Goal: Task Accomplishment & Management: Use online tool/utility

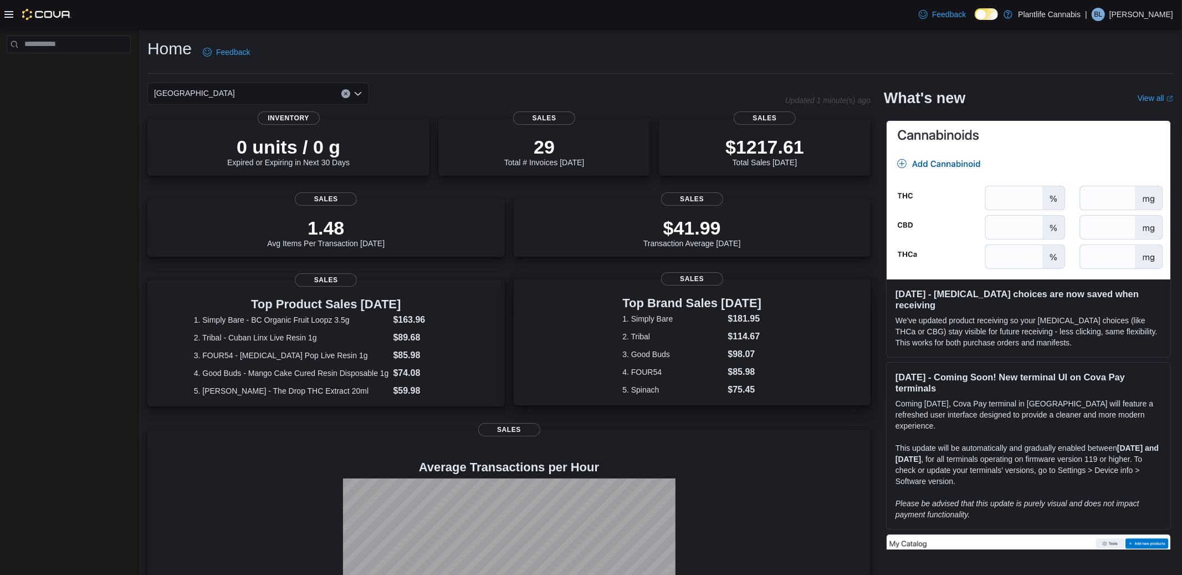
scroll to position [78, 0]
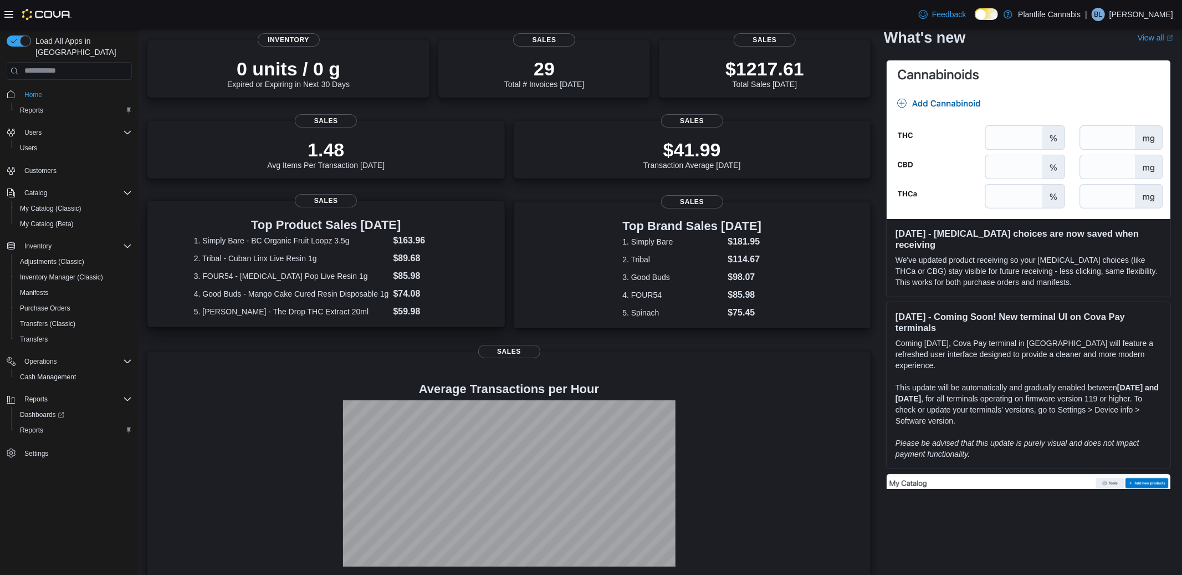
click at [209, 235] on dt "1. Simply Bare - BC Organic Fruit Loopz 3.5g" at bounding box center [291, 240] width 195 height 11
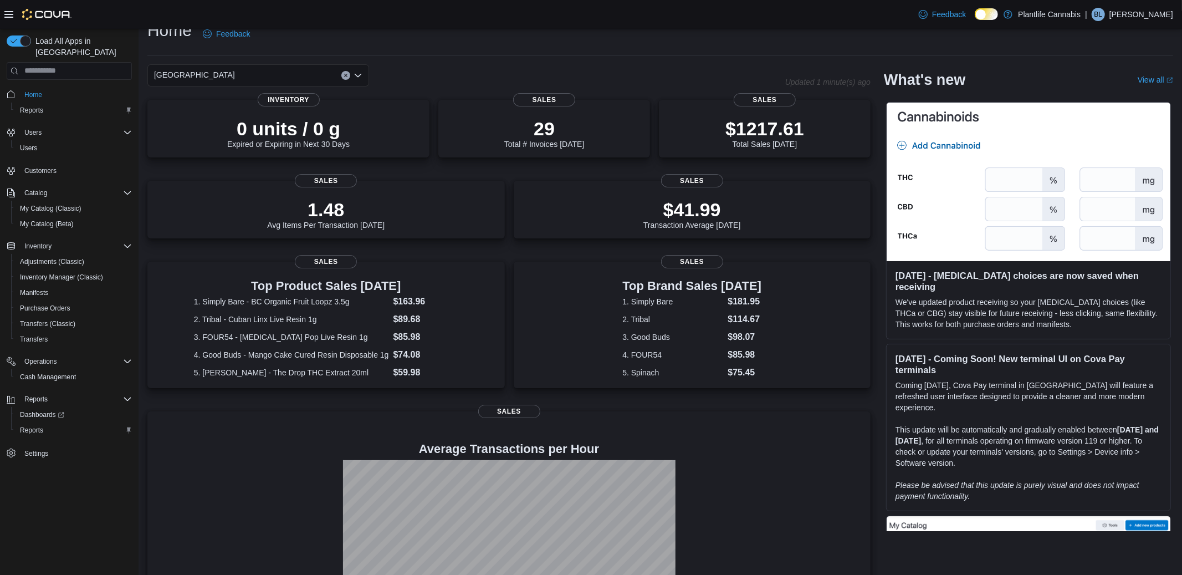
scroll to position [19, 0]
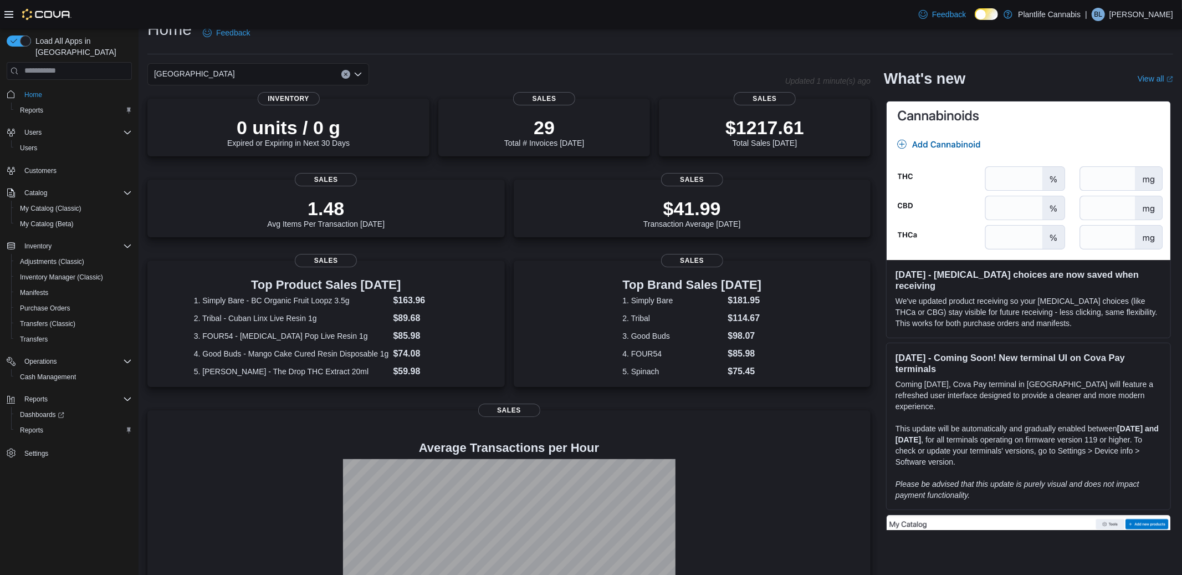
click at [355, 76] on icon "Open list of options" at bounding box center [358, 74] width 9 height 9
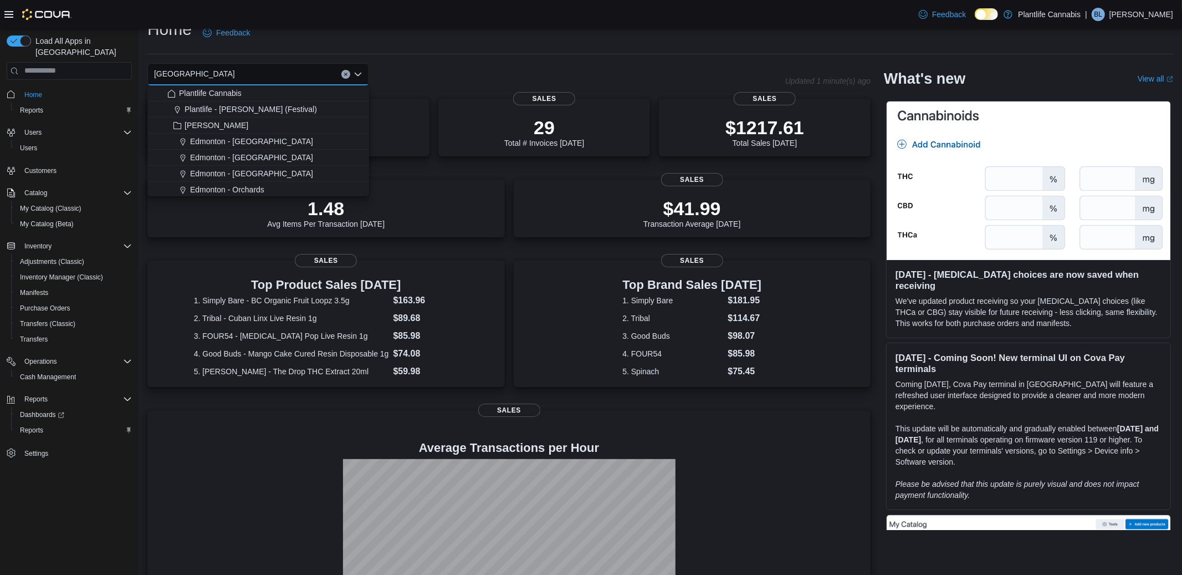
click at [528, 60] on div "Home Feedback Calgary - University District Combo box. Selected. Calgary - Univ…" at bounding box center [661, 330] width 1044 height 643
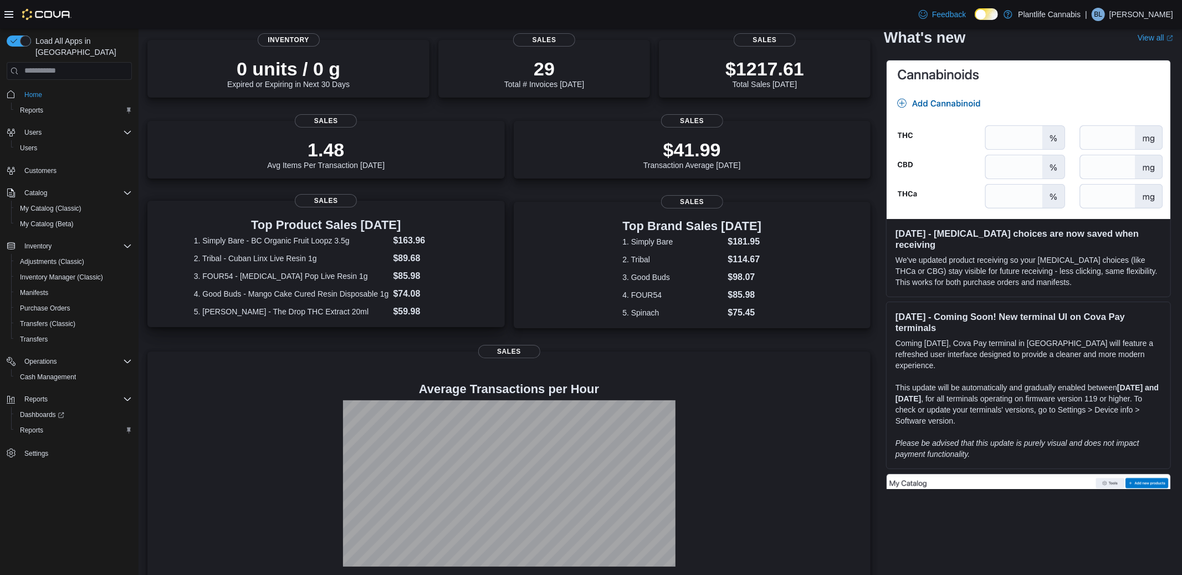
scroll to position [0, 0]
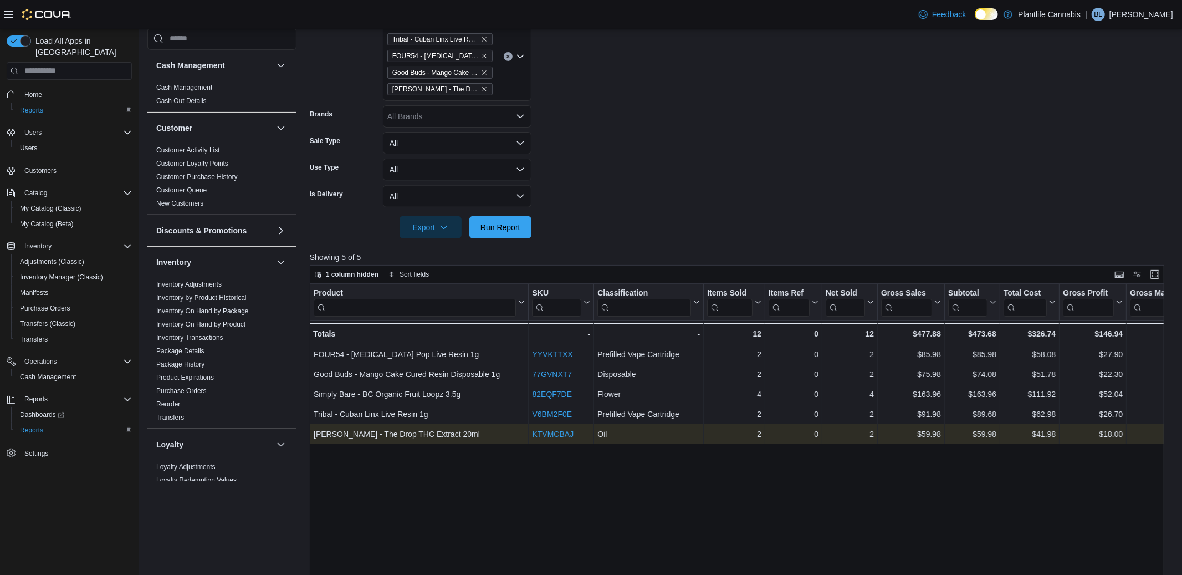
scroll to position [270, 0]
click at [553, 433] on link "KTVMCBAJ" at bounding box center [553, 432] width 42 height 9
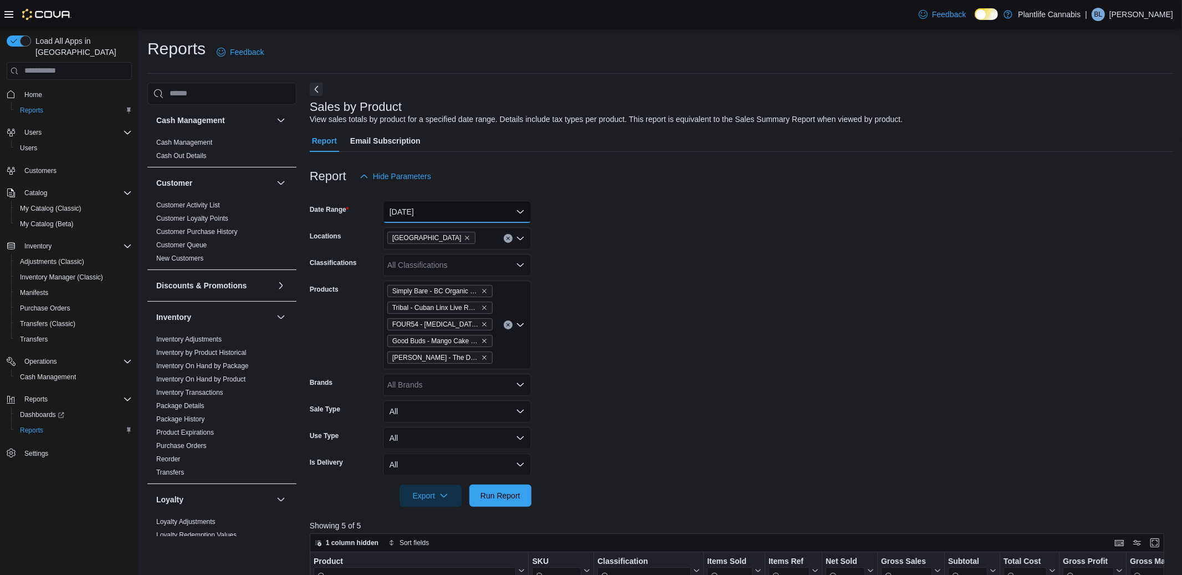
click at [423, 208] on button "Today" at bounding box center [457, 212] width 149 height 22
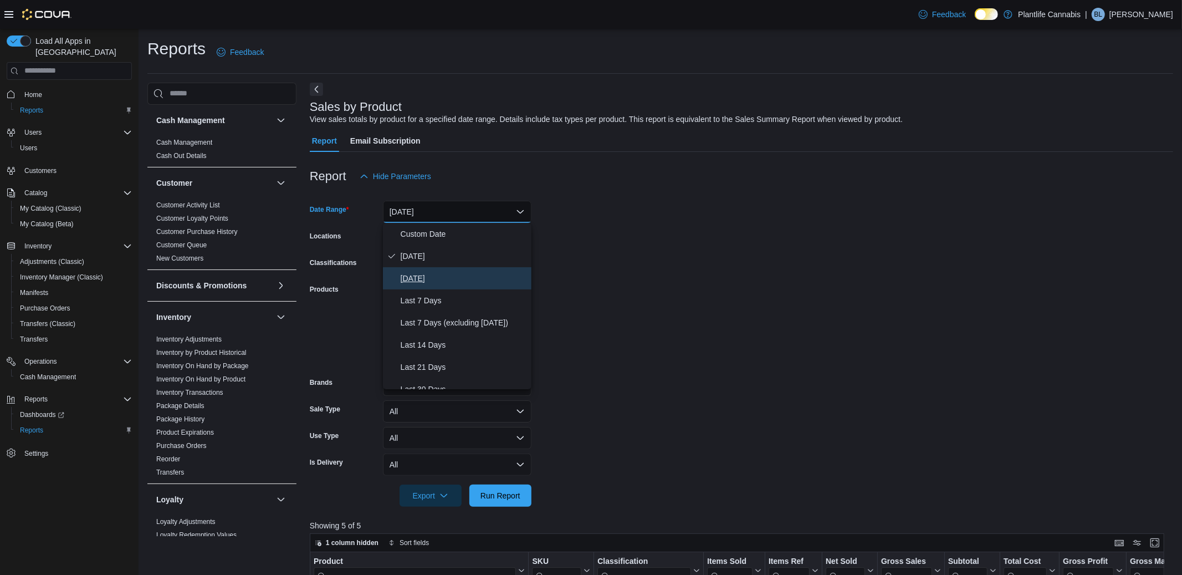
click at [408, 279] on span "Yesterday" at bounding box center [464, 278] width 126 height 13
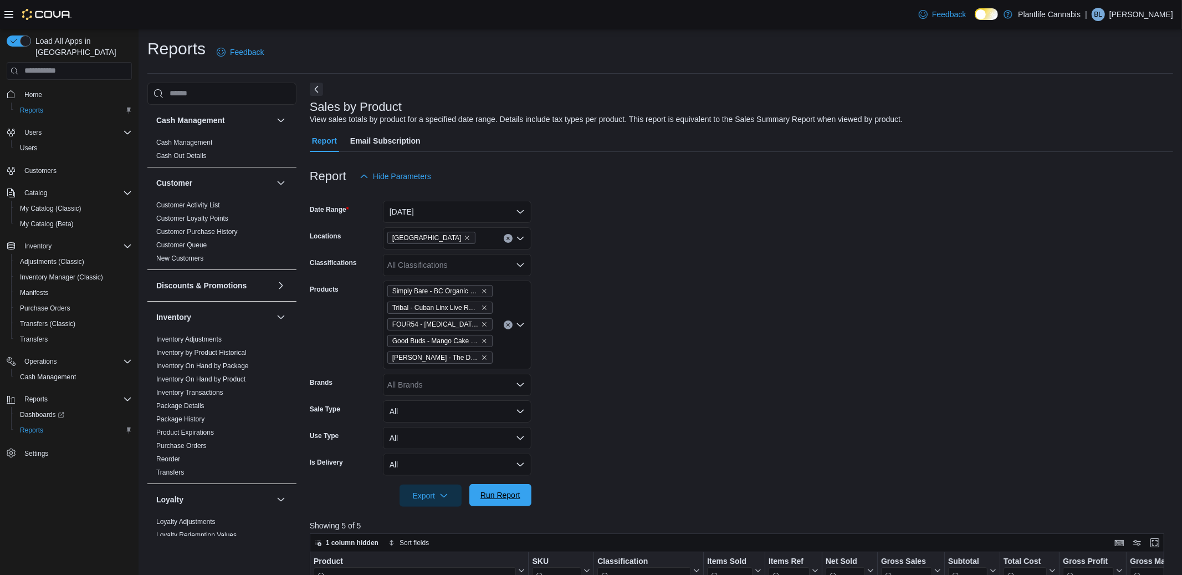
click at [499, 504] on span "Run Report" at bounding box center [500, 495] width 49 height 22
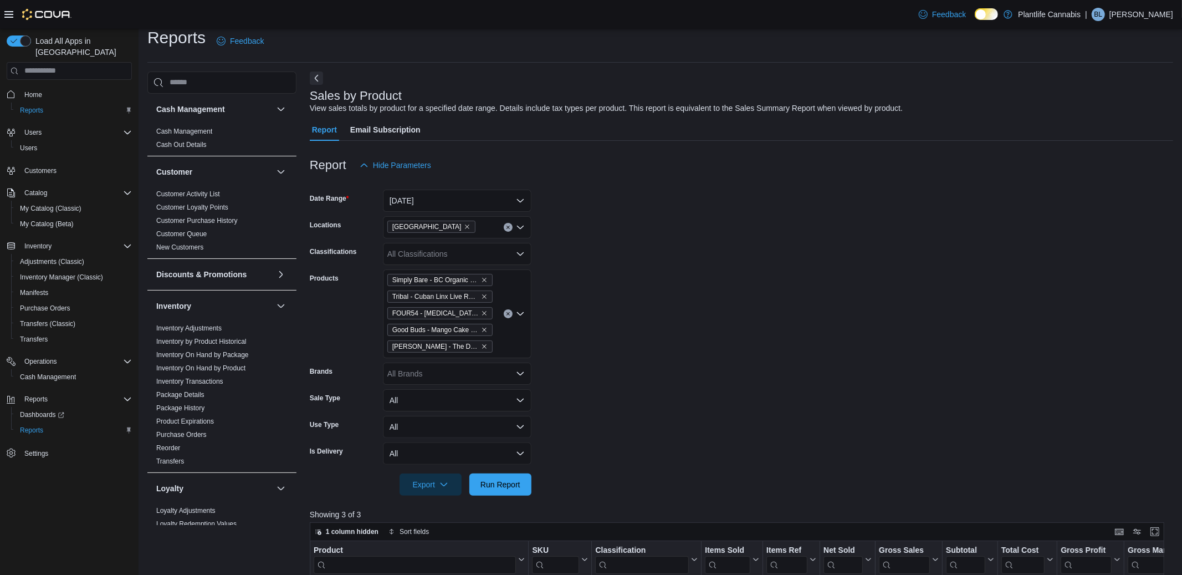
scroll to position [20, 0]
